Goal: Check status

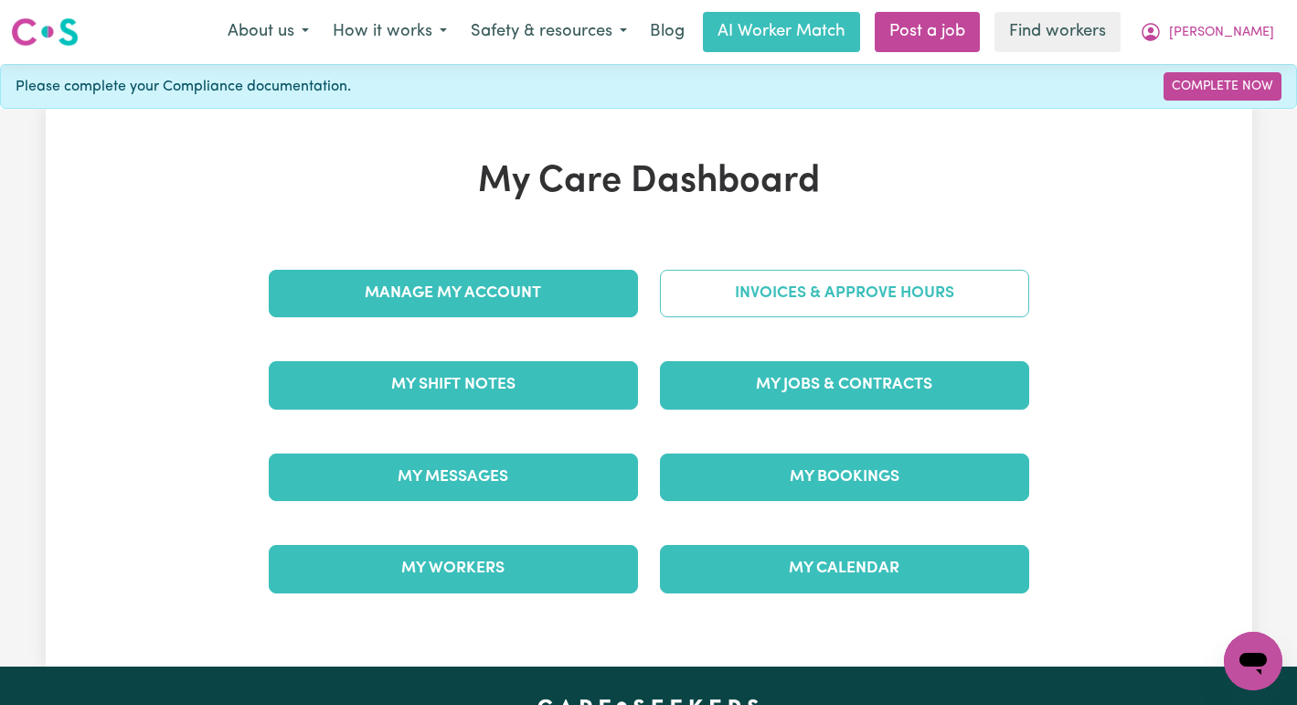
click at [823, 285] on link "Invoices & Approve Hours" at bounding box center [844, 294] width 369 height 48
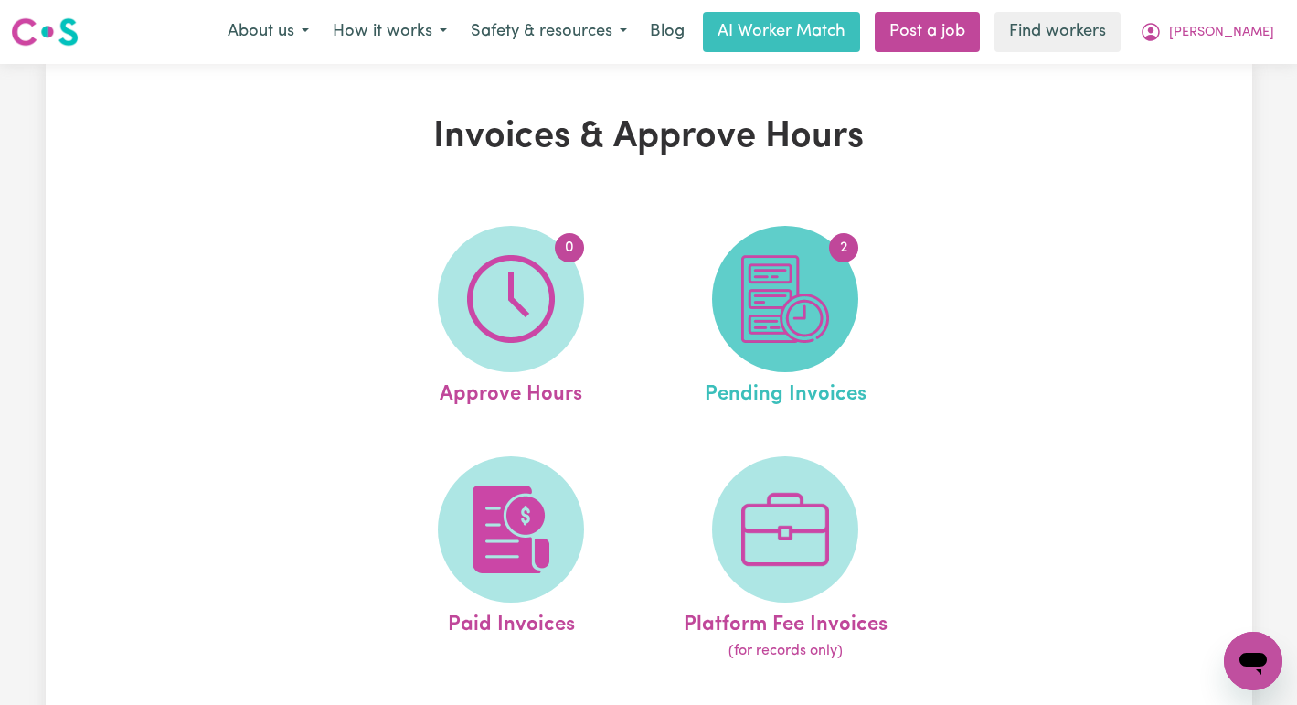
click at [801, 321] on img at bounding box center [785, 299] width 88 height 88
